Goal: Task Accomplishment & Management: Use online tool/utility

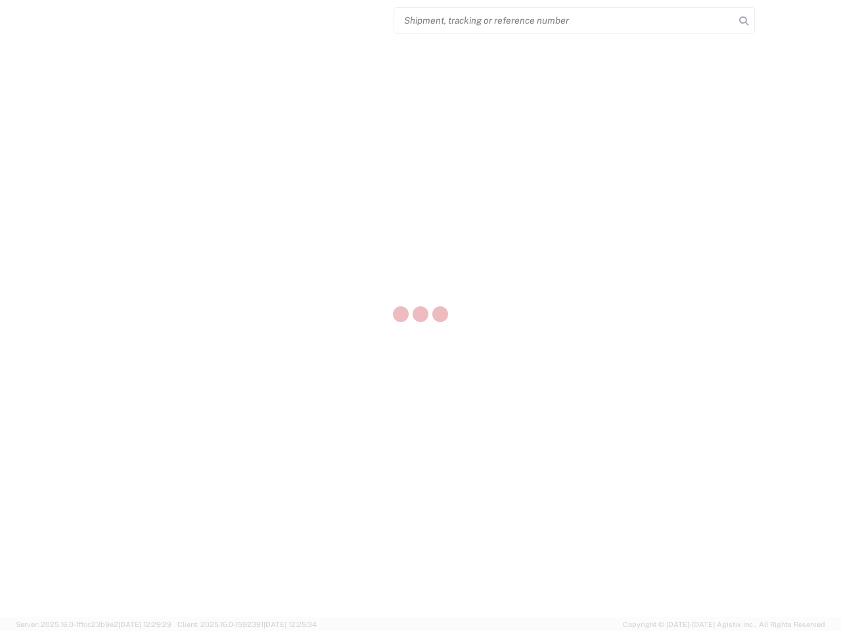
select select "US"
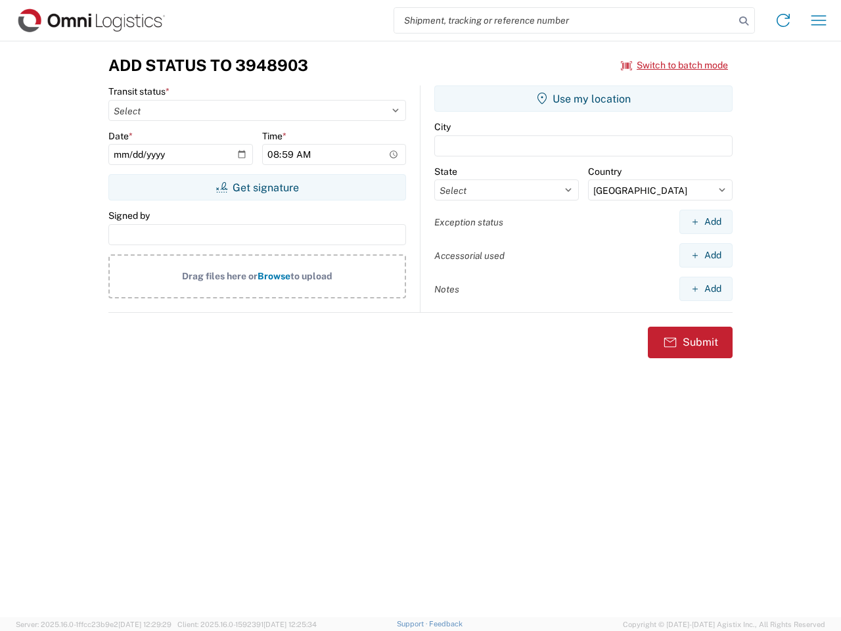
click at [564, 20] on input "search" at bounding box center [564, 20] width 340 height 25
click at [744, 21] on icon at bounding box center [743, 21] width 18 height 18
click at [783, 20] on icon at bounding box center [782, 20] width 21 height 21
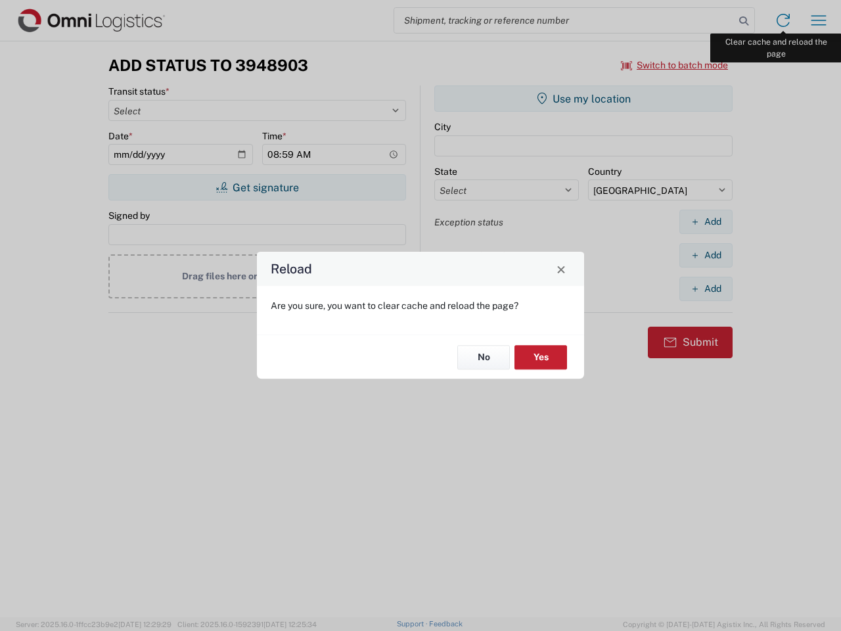
click at [818, 20] on div "Reload Are you sure, you want to clear cache and reload the page? No Yes" at bounding box center [420, 315] width 841 height 631
click at [675, 65] on div "Reload Are you sure, you want to clear cache and reload the page? No Yes" at bounding box center [420, 315] width 841 height 631
click at [257, 187] on div "Reload Are you sure, you want to clear cache and reload the page? No Yes" at bounding box center [420, 315] width 841 height 631
click at [583, 99] on div "Reload Are you sure, you want to clear cache and reload the page? No Yes" at bounding box center [420, 315] width 841 height 631
click at [705, 221] on div "Reload Are you sure, you want to clear cache and reload the page? No Yes" at bounding box center [420, 315] width 841 height 631
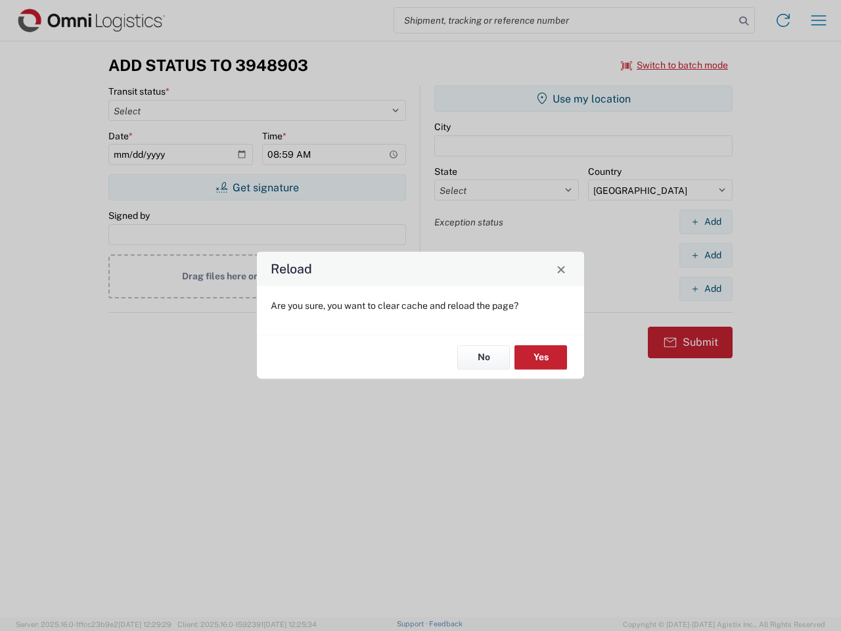
click at [705, 255] on div "Reload Are you sure, you want to clear cache and reload the page? No Yes" at bounding box center [420, 315] width 841 height 631
click at [705, 288] on div "Reload Are you sure, you want to clear cache and reload the page? No Yes" at bounding box center [420, 315] width 841 height 631
